Goal: Navigation & Orientation: Find specific page/section

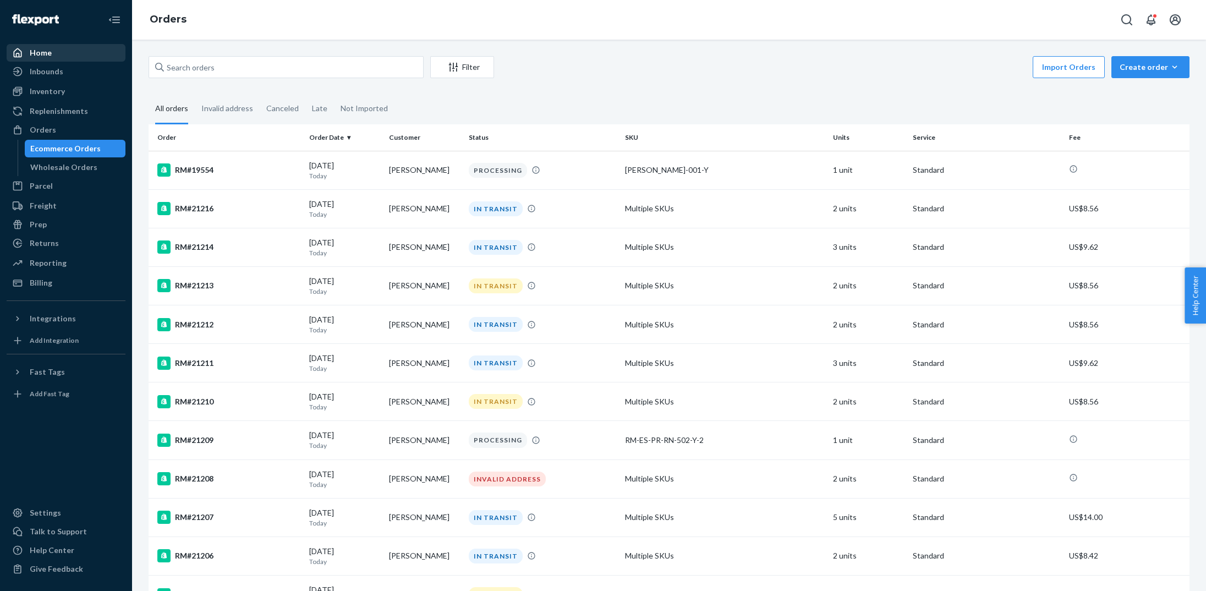
click at [46, 52] on div "Home" at bounding box center [41, 52] width 22 height 11
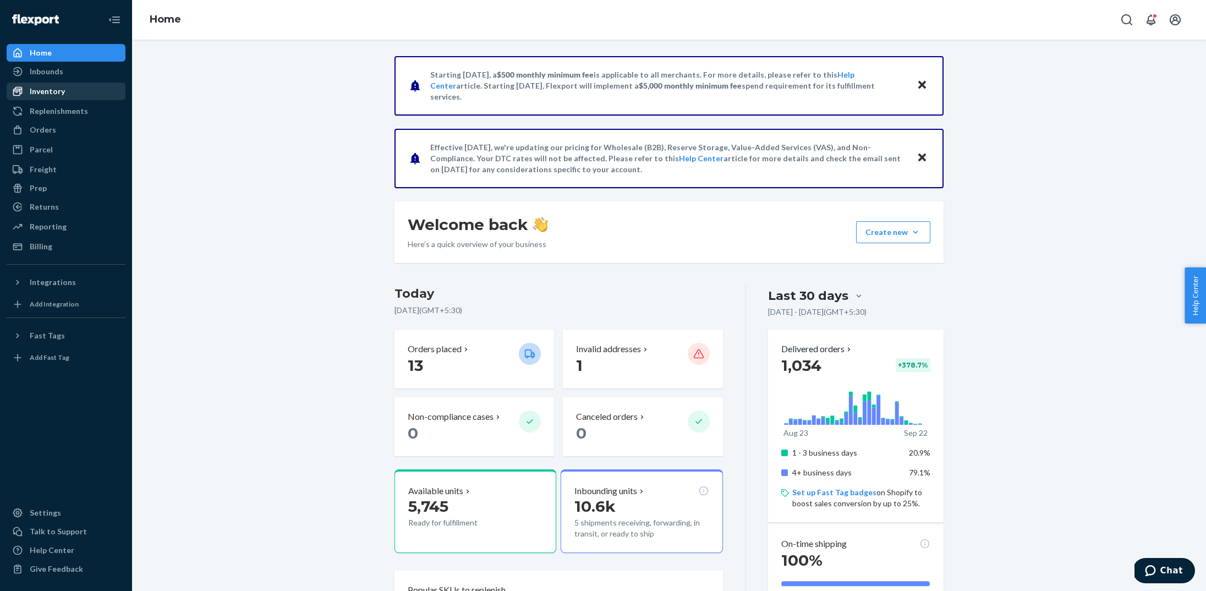
click at [46, 89] on div "Inventory" at bounding box center [47, 91] width 35 height 11
